Goal: Find specific fact: Find specific fact

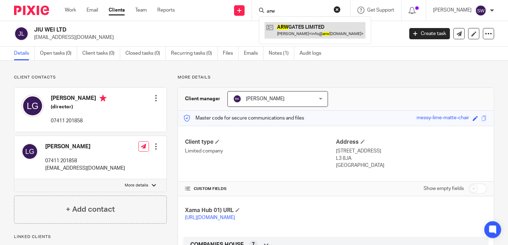
type input "arw"
click at [300, 30] on link at bounding box center [314, 30] width 101 height 16
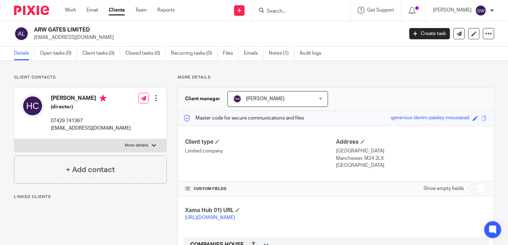
scroll to position [101, 0]
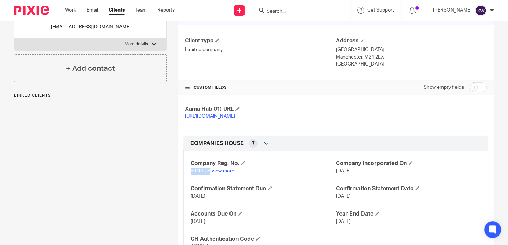
drag, startPoint x: 209, startPoint y: 176, endPoint x: 187, endPoint y: 178, distance: 22.1
click at [187, 178] on div "Company Reg. No. 9649503 View more Company Incorporated On [DATE] Confirmation …" at bounding box center [335, 202] width 305 height 113
copy span "9649503"
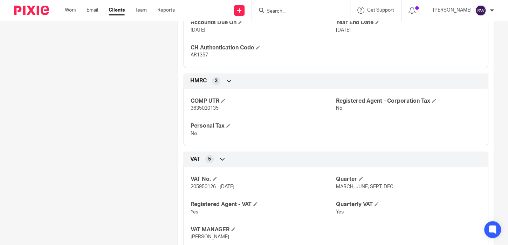
scroll to position [304, 0]
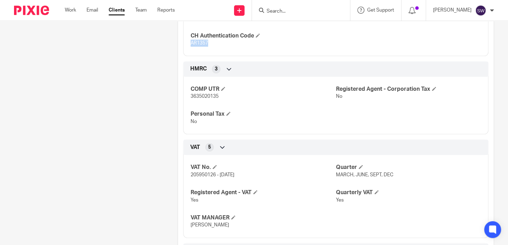
drag, startPoint x: 200, startPoint y: 49, endPoint x: 184, endPoint y: 50, distance: 15.8
copy span "AR1357"
